Goal: Task Accomplishment & Management: Complete application form

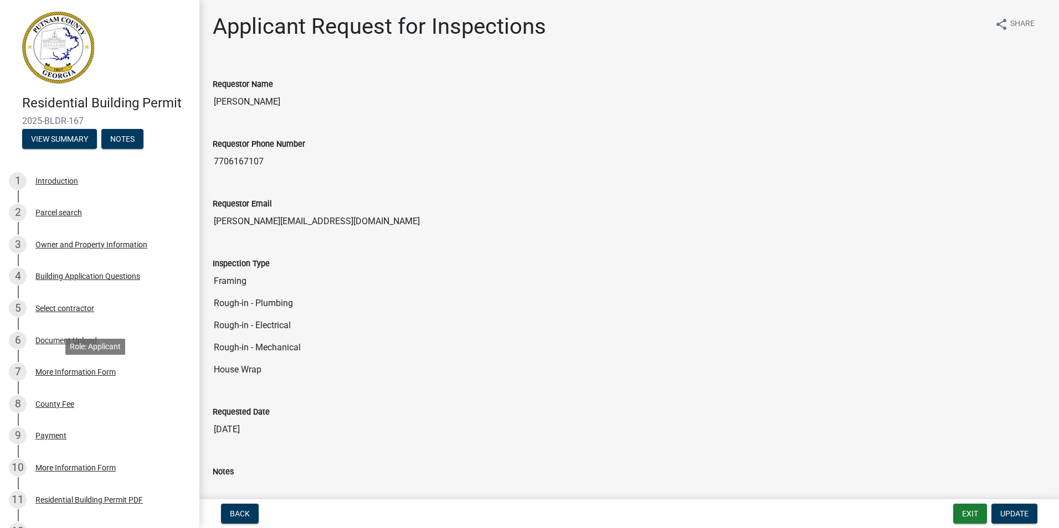
scroll to position [186, 0]
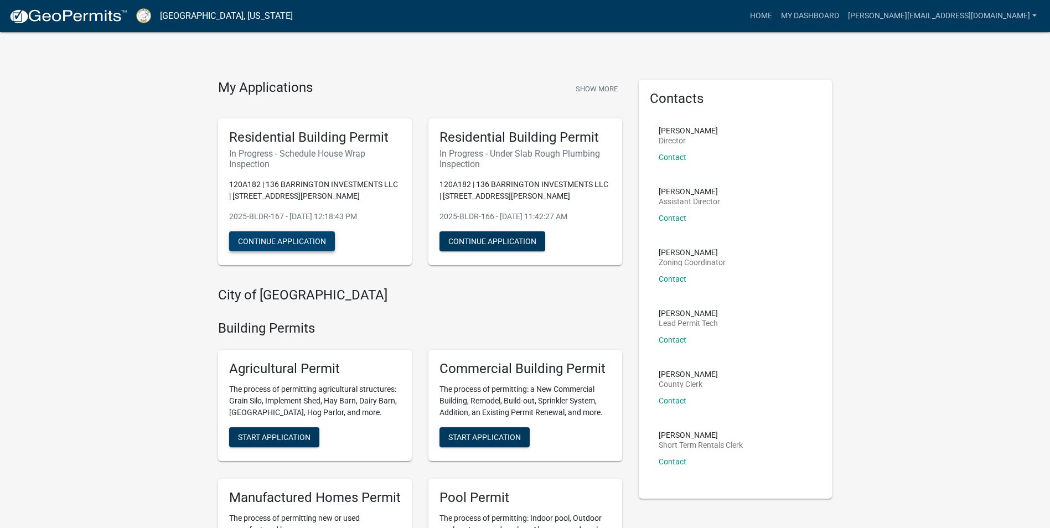
click at [292, 246] on button "Continue Application" at bounding box center [282, 241] width 106 height 20
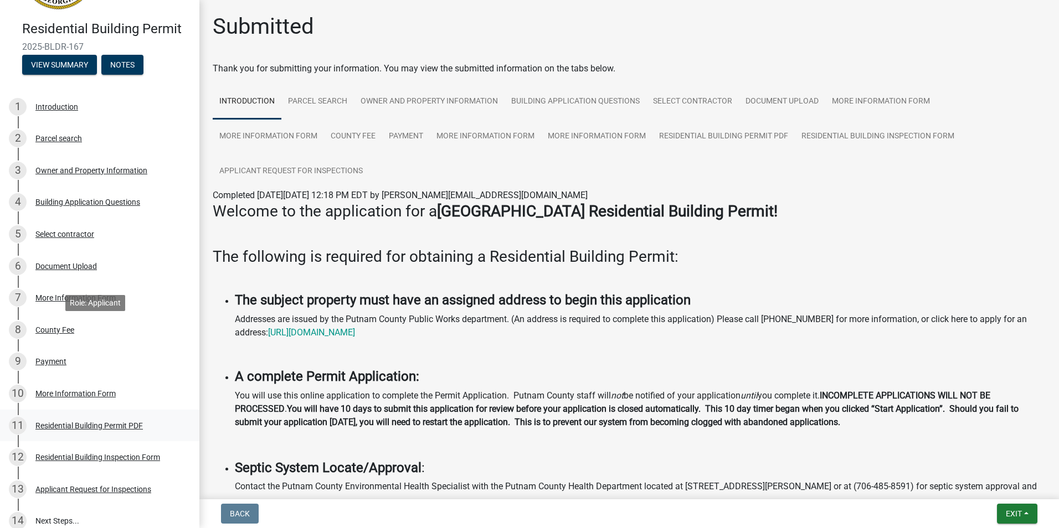
scroll to position [186, 0]
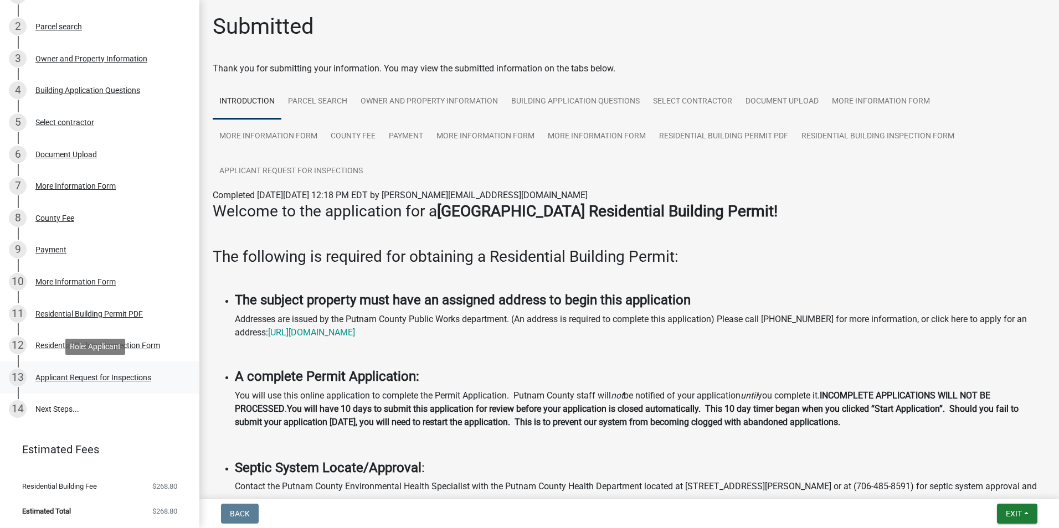
click at [128, 376] on div "Applicant Request for Inspections" at bounding box center [93, 378] width 116 height 8
